Goal: Task Accomplishment & Management: Manage account settings

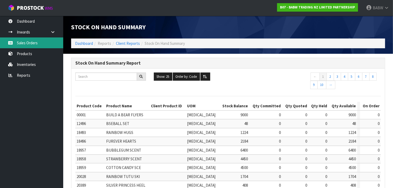
click at [42, 41] on link "Sales Orders" at bounding box center [31, 42] width 63 height 11
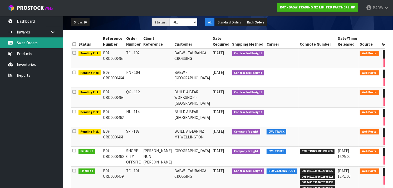
scroll to position [62, 0]
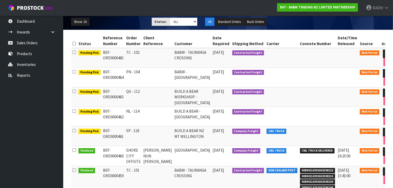
drag, startPoint x: 119, startPoint y: 58, endPoint x: 101, endPoint y: 53, distance: 18.6
click at [102, 53] on td "B07-ORD0000465" at bounding box center [113, 58] width 23 height 20
copy td "B07-ORD0000465"
click at [27, 52] on link "Products" at bounding box center [31, 53] width 63 height 11
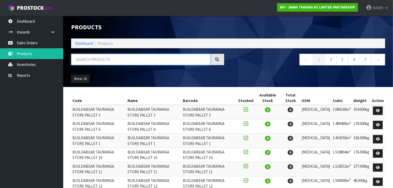
click at [140, 59] on input "text" at bounding box center [140, 59] width 139 height 11
type input "BALE"
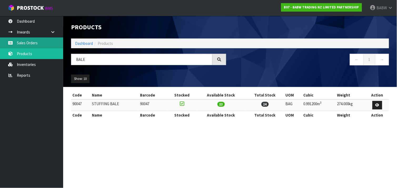
click at [30, 43] on link "Sales Orders" at bounding box center [31, 42] width 63 height 11
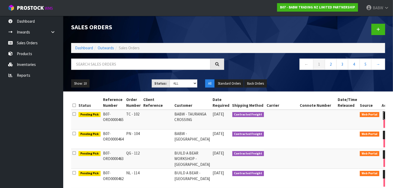
click at [386, 115] on icon at bounding box center [388, 115] width 4 height 3
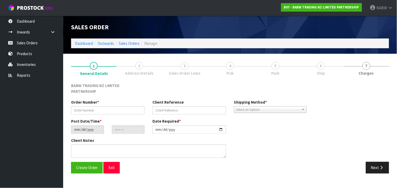
type input "TC - 102"
type input "[DATE]"
type input "15:44:00.000"
type input "[DATE]"
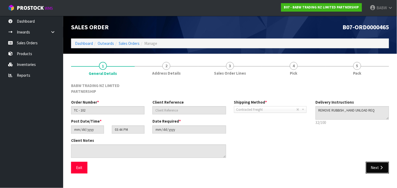
click at [378, 164] on button "Next" at bounding box center [377, 167] width 23 height 11
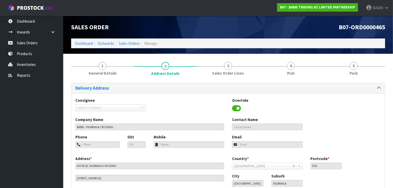
scroll to position [36, 0]
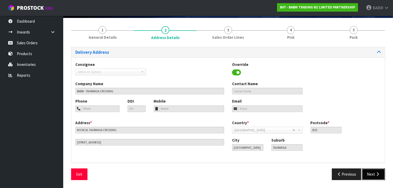
click at [376, 175] on icon "button" at bounding box center [377, 174] width 5 height 4
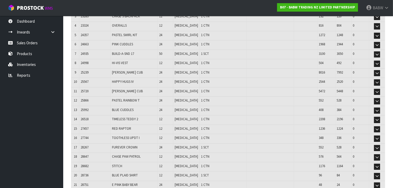
scroll to position [111, 0]
